Goal: Information Seeking & Learning: Learn about a topic

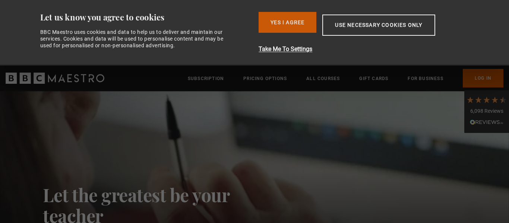
drag, startPoint x: 0, startPoint y: 0, endPoint x: 285, endPoint y: 30, distance: 286.9
click at [285, 30] on button "Yes I Agree" at bounding box center [288, 22] width 58 height 21
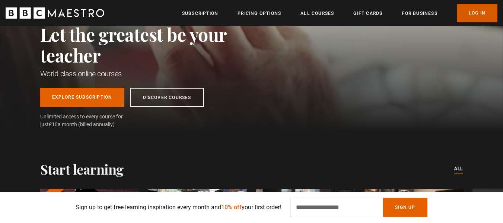
scroll to position [0, 98]
click at [321, 17] on link "All Courses" at bounding box center [318, 13] width 34 height 7
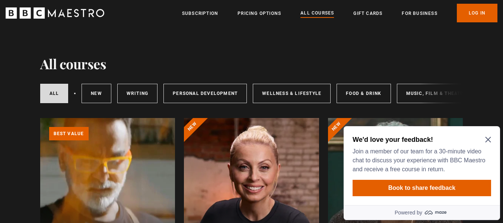
drag, startPoint x: 506, startPoint y: 19, endPoint x: 369, endPoint y: 58, distance: 142.5
drag, startPoint x: 710, startPoint y: 181, endPoint x: 490, endPoint y: 139, distance: 223.3
click at [490, 139] on icon "Close Maze Prompt" at bounding box center [488, 140] width 6 height 6
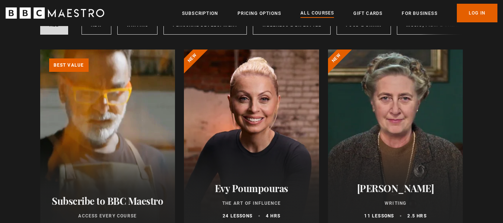
scroll to position [61, 0]
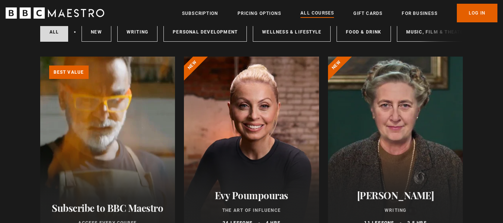
click at [396, 156] on div at bounding box center [395, 146] width 135 height 179
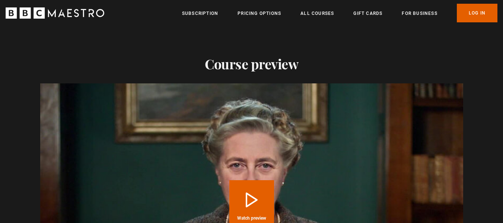
scroll to position [760, 0]
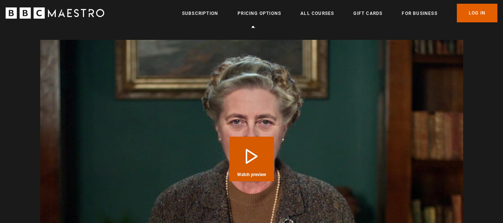
click at [256, 146] on button "Play Course overview for Writing with Agatha Christie Watch preview" at bounding box center [251, 159] width 45 height 45
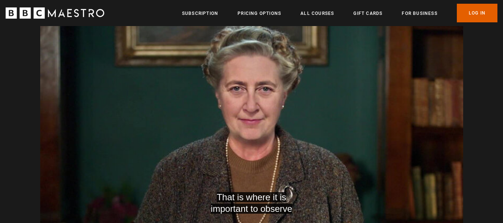
scroll to position [0, 488]
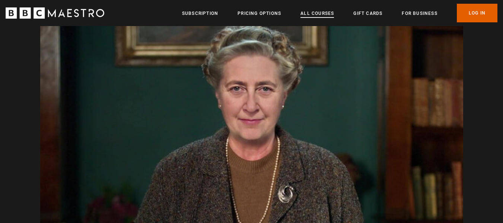
drag, startPoint x: 325, startPoint y: 15, endPoint x: 318, endPoint y: 15, distance: 6.7
click at [318, 15] on link "All Courses" at bounding box center [318, 13] width 34 height 7
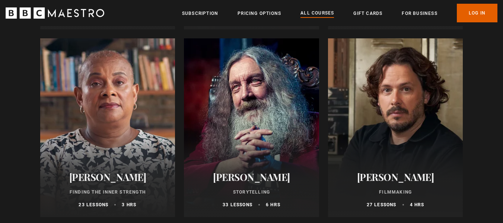
scroll to position [1971, 0]
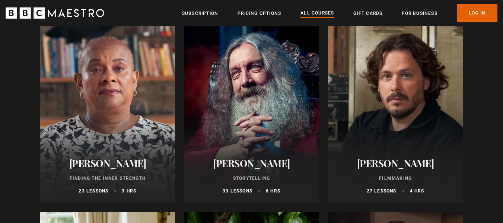
click at [275, 151] on div at bounding box center [251, 114] width 135 height 179
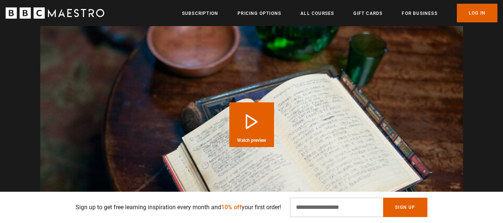
scroll to position [796, 0]
